Goal: Transaction & Acquisition: Purchase product/service

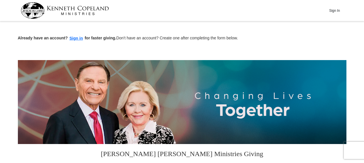
scroll to position [150, 0]
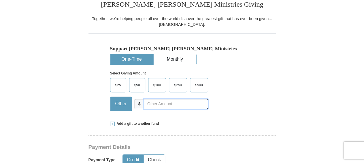
click at [177, 103] on input "text" at bounding box center [176, 104] width 64 height 10
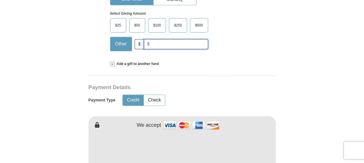
scroll to position [240, 0]
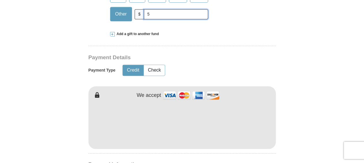
type input "5"
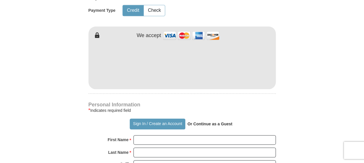
scroll to position [329, 0]
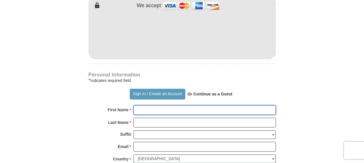
click at [173, 111] on input "First Name *" at bounding box center [204, 110] width 142 height 10
type input "LaDonald"
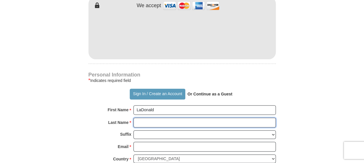
type input "[PERSON_NAME]"
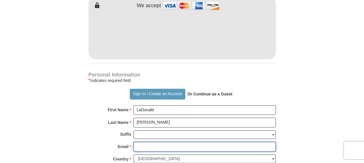
type input "[EMAIL_ADDRESS][DOMAIN_NAME]"
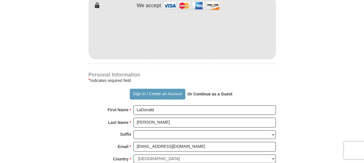
type input "[STREET_ADDRESS]"
type input "Monroe"
select select "LA"
type input "71203"
type input "3186143092"
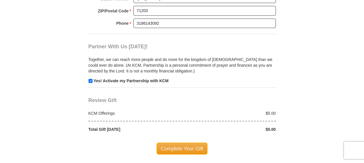
scroll to position [569, 0]
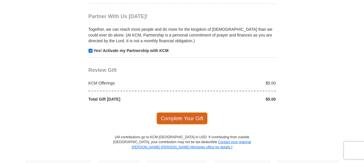
click at [182, 113] on span "Complete Your Gift" at bounding box center [181, 119] width 51 height 12
